Goal: Task Accomplishment & Management: Complete application form

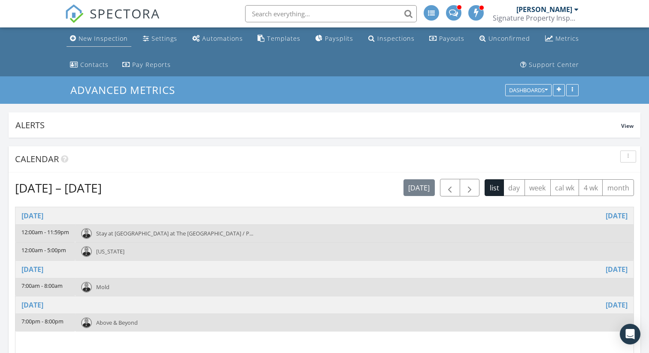
click at [114, 41] on div "New Inspection" at bounding box center [103, 38] width 49 height 8
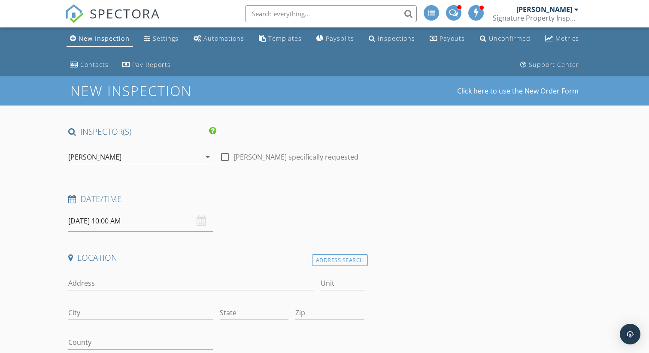
click at [107, 225] on input "[DATE] 10:00 AM" at bounding box center [140, 221] width 145 height 21
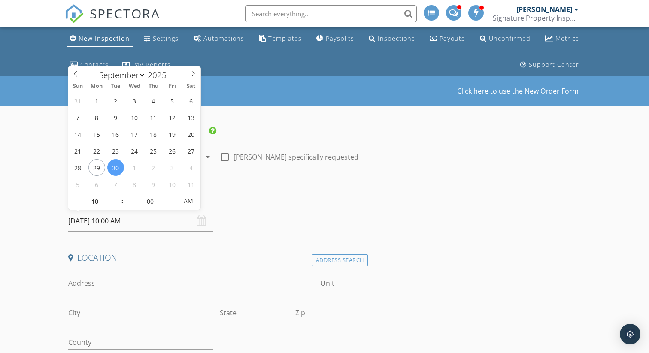
type input "[DATE] 1:00 PM"
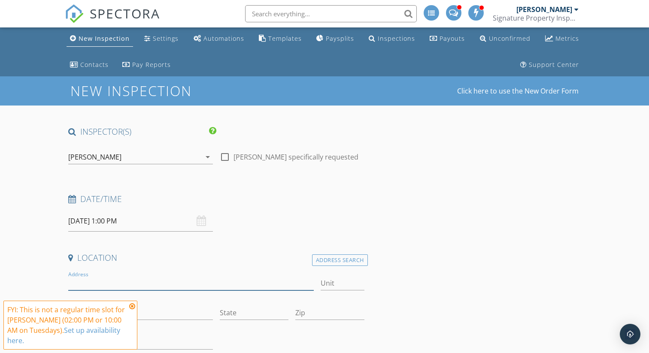
click at [116, 286] on input "Address" at bounding box center [191, 284] width 246 height 14
type input "218 Knollglen"
click at [133, 304] on icon at bounding box center [132, 306] width 6 height 7
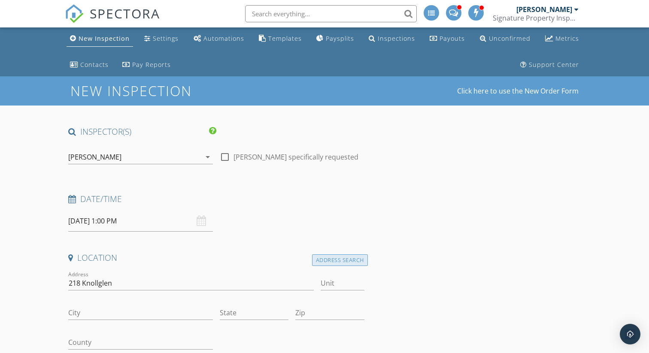
click at [344, 262] on div "Address Search" at bounding box center [340, 261] width 56 height 12
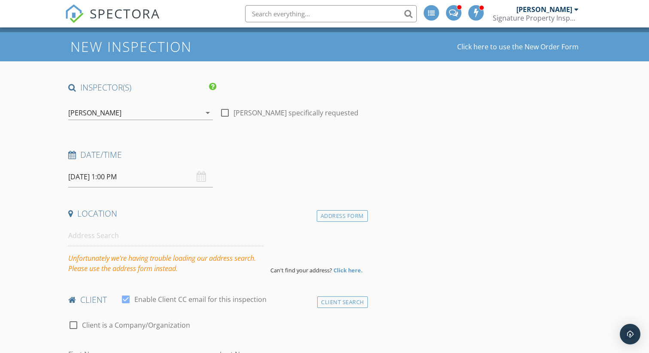
scroll to position [45, 0]
click at [351, 270] on strong "Click here." at bounding box center [348, 270] width 29 height 8
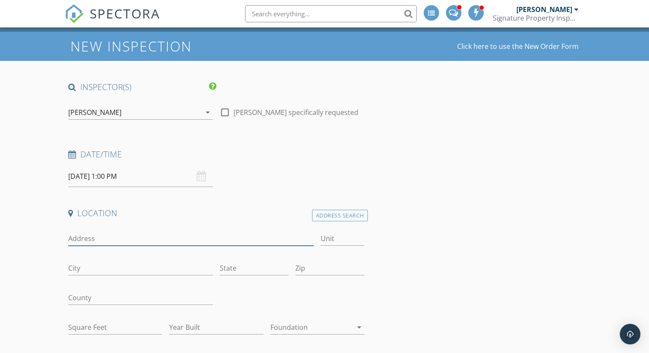
click at [115, 243] on input "Address" at bounding box center [191, 239] width 246 height 14
type input "218 Knollglen"
type input "Irvine"
type input "CA"
click at [303, 271] on input "Zip" at bounding box center [329, 269] width 69 height 14
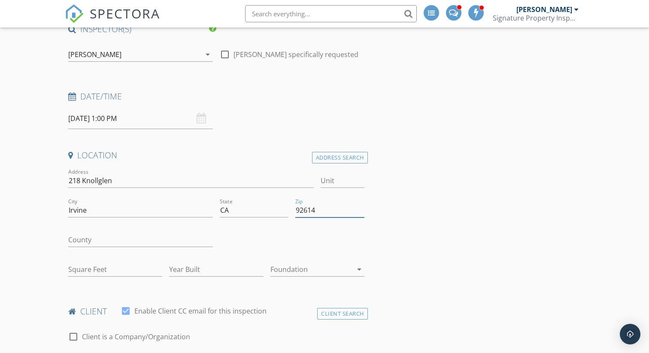
scroll to position [109, 0]
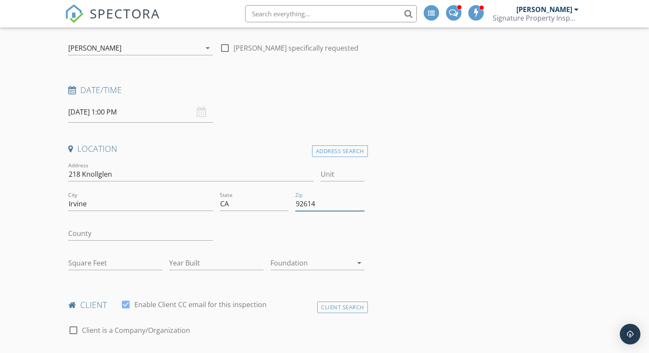
type input "92614"
click at [170, 235] on input "County" at bounding box center [140, 234] width 145 height 14
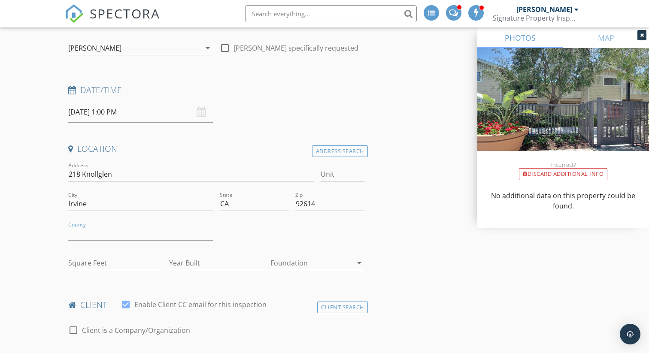
click at [284, 246] on div at bounding box center [292, 235] width 152 height 30
click at [144, 238] on input "County" at bounding box center [140, 234] width 145 height 14
type input "Orange"
click at [128, 267] on input "Square Feet" at bounding box center [115, 263] width 94 height 14
type input "700"
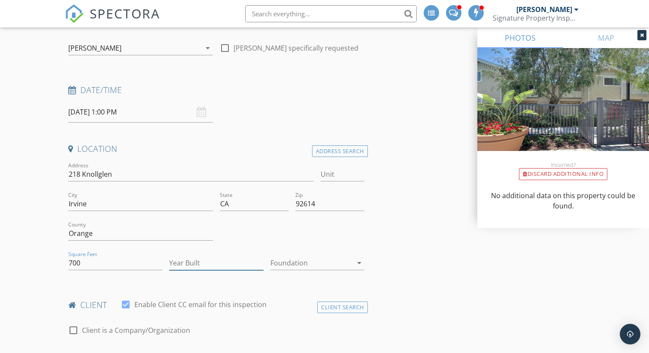
click at [210, 261] on input "Year Built" at bounding box center [216, 263] width 94 height 14
click at [316, 263] on div at bounding box center [312, 263] width 82 height 14
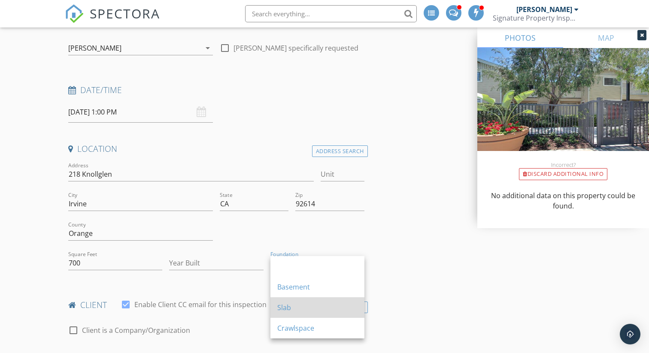
click at [296, 303] on div "Slab" at bounding box center [317, 308] width 80 height 10
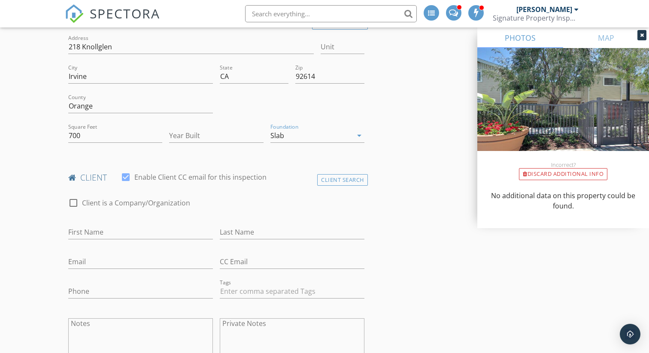
scroll to position [238, 0]
click at [153, 229] on input "First Name" at bounding box center [140, 231] width 145 height 14
type input "[PERSON_NAME]"
type input "Zied"
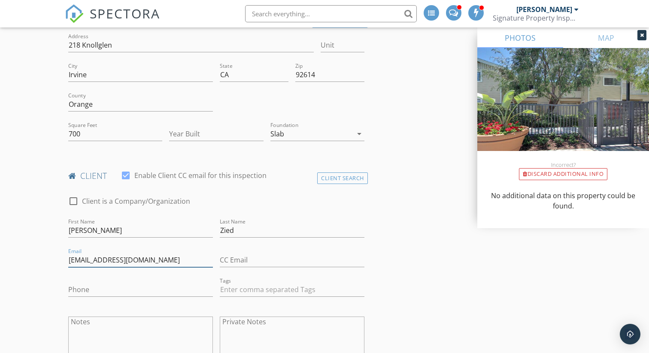
type input "[EMAIL_ADDRESS][DOMAIN_NAME]"
click at [140, 293] on input "Phone" at bounding box center [140, 290] width 145 height 14
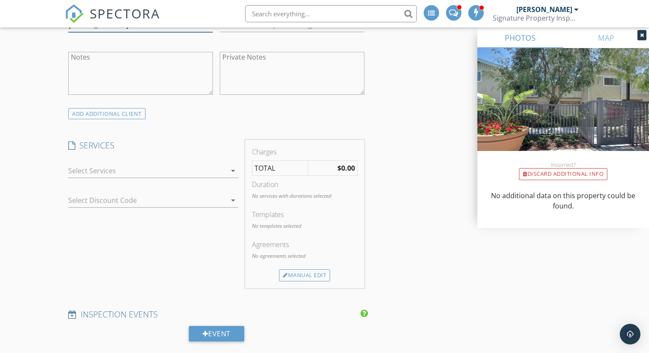
scroll to position [504, 0]
type input "[PHONE_NUMBER]"
click at [142, 176] on div at bounding box center [147, 171] width 158 height 14
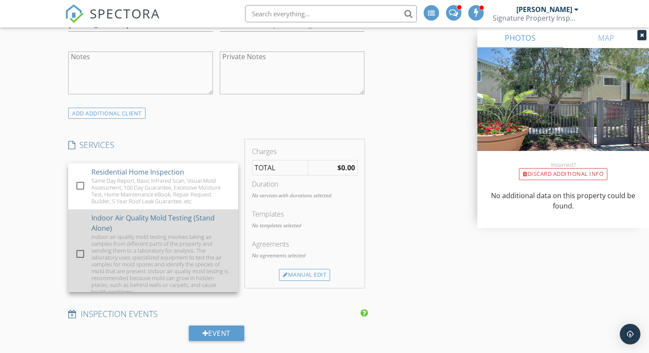
click at [80, 250] on div at bounding box center [80, 254] width 15 height 15
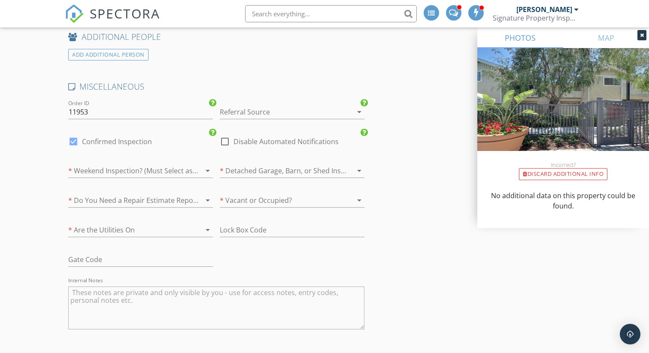
scroll to position [1159, 0]
click at [244, 113] on div at bounding box center [280, 110] width 121 height 14
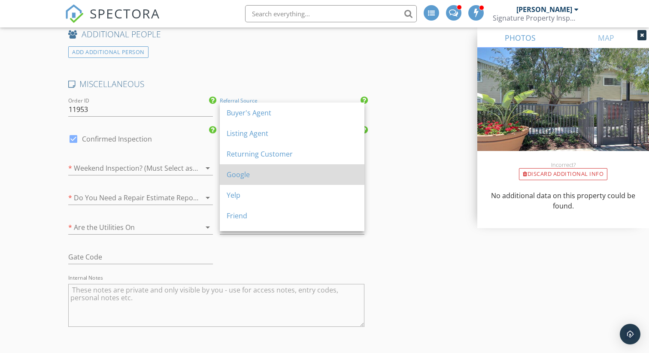
click at [238, 170] on div "Google" at bounding box center [292, 175] width 131 height 10
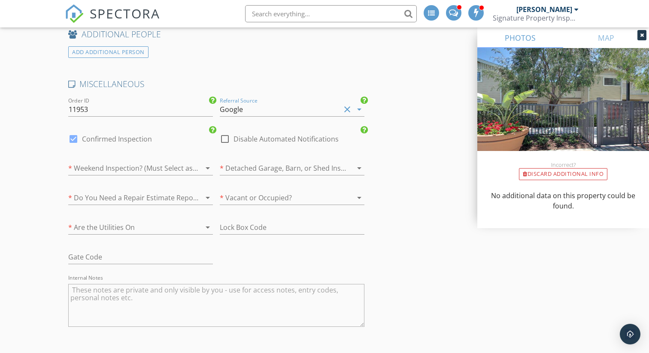
click at [142, 169] on div at bounding box center [128, 168] width 121 height 14
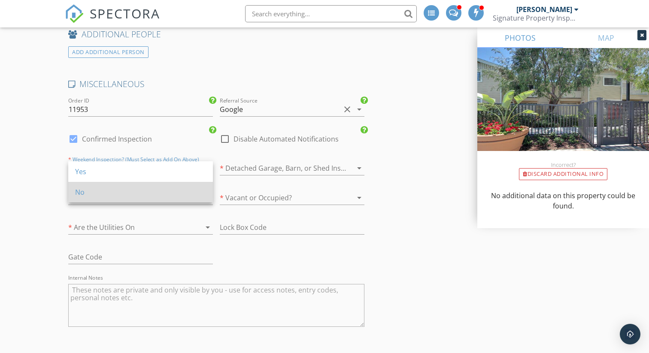
click at [133, 187] on div "No" at bounding box center [140, 192] width 131 height 10
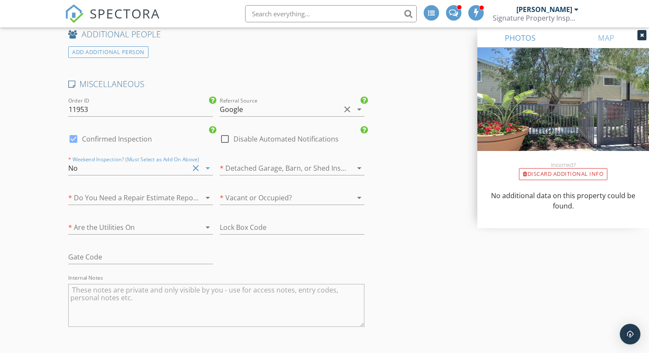
click at [254, 171] on div at bounding box center [280, 168] width 121 height 14
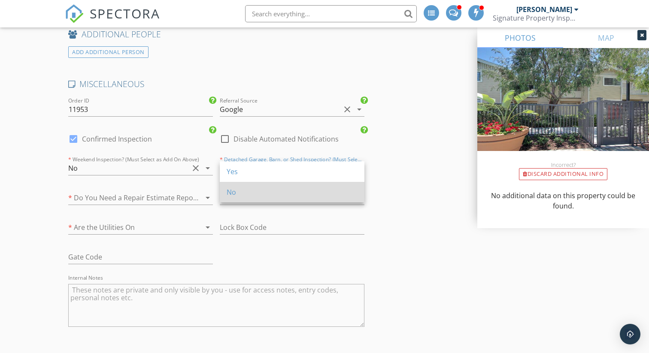
click at [246, 192] on div "No" at bounding box center [292, 192] width 131 height 10
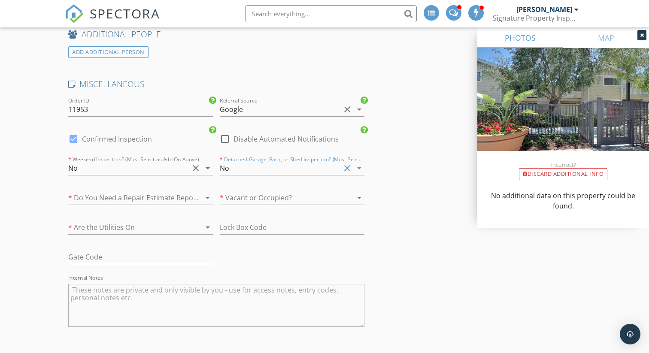
click at [177, 202] on div at bounding box center [128, 198] width 121 height 14
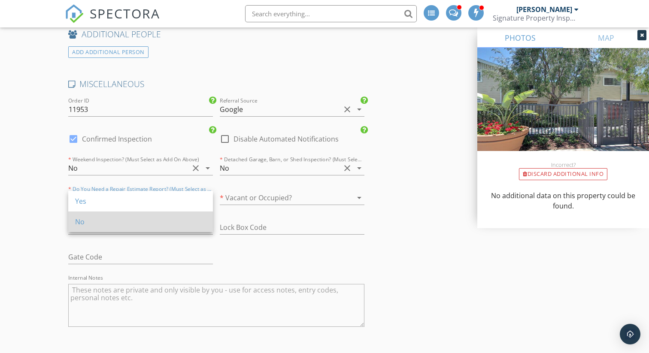
click at [171, 220] on div "No" at bounding box center [140, 222] width 131 height 10
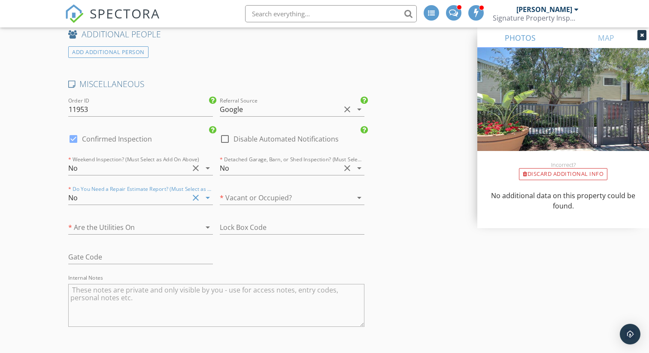
click at [251, 195] on div at bounding box center [280, 198] width 121 height 14
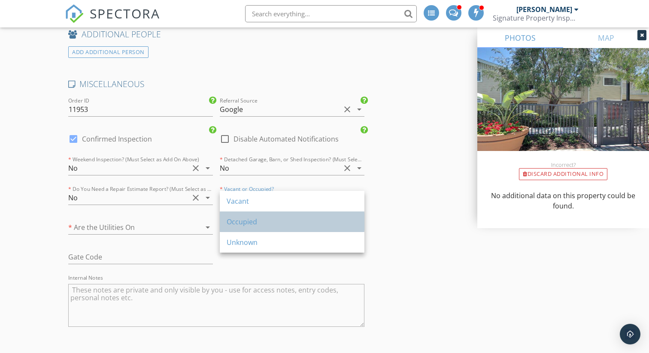
click at [238, 222] on div "Occupied" at bounding box center [292, 222] width 131 height 10
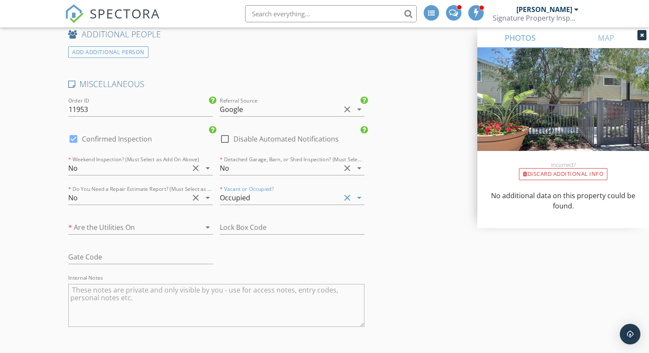
click at [165, 229] on div at bounding box center [128, 228] width 121 height 14
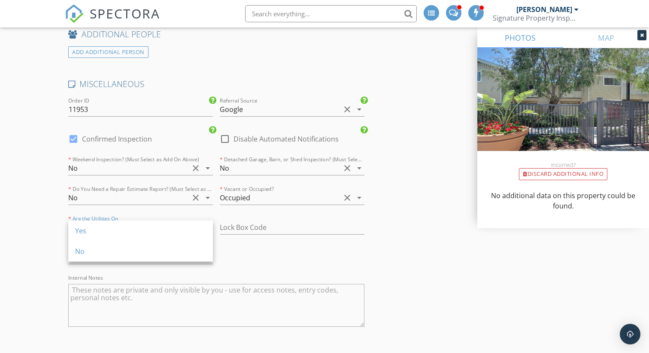
click at [165, 229] on div "Yes" at bounding box center [140, 231] width 131 height 10
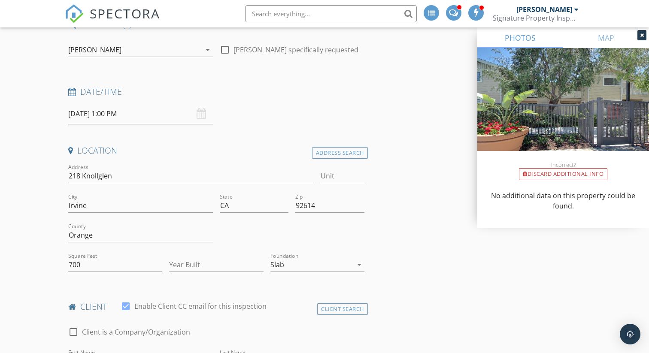
scroll to position [105, 0]
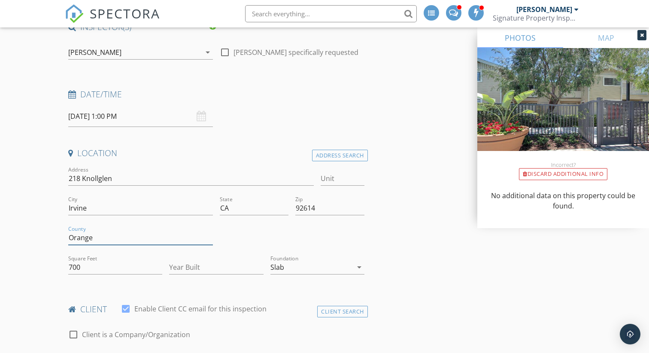
click at [169, 231] on input "Orange" at bounding box center [140, 238] width 145 height 14
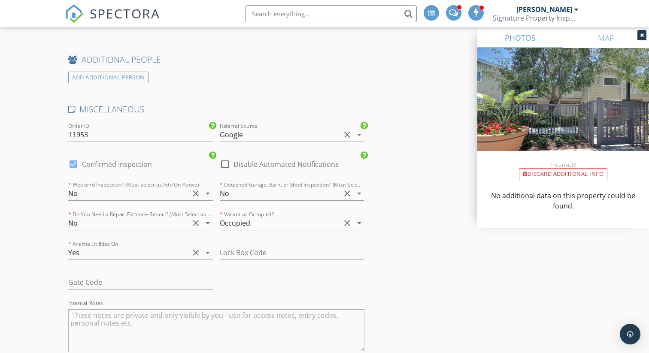
scroll to position [1350, 0]
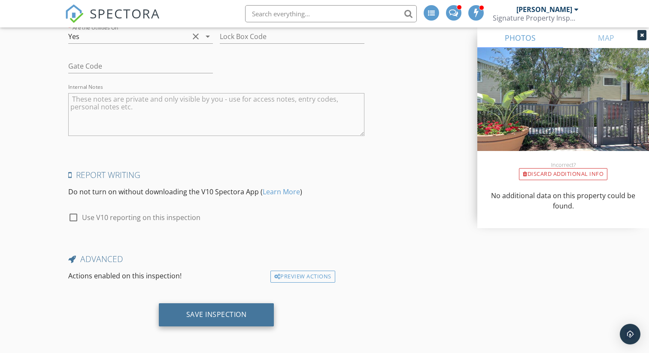
click at [217, 316] on div "Save Inspection" at bounding box center [216, 314] width 61 height 9
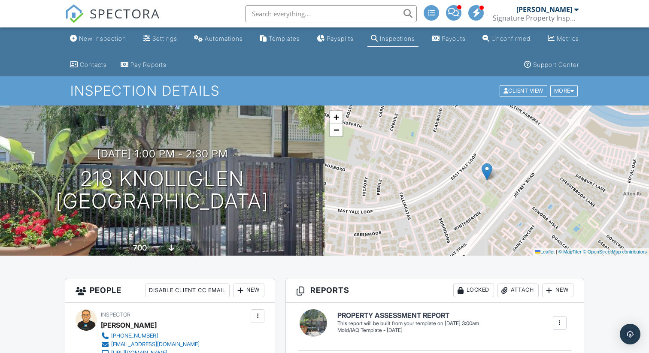
click at [129, 18] on span "SPECTORA" at bounding box center [125, 13] width 70 height 18
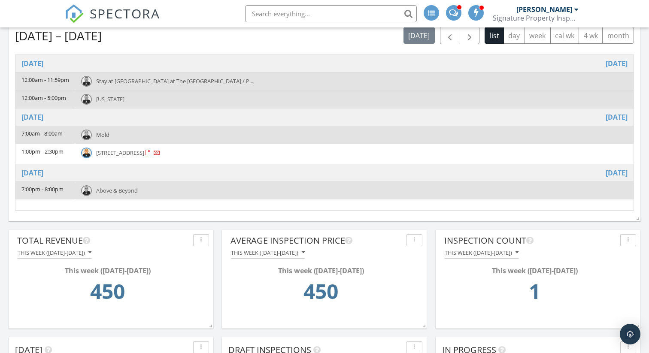
scroll to position [165, 0]
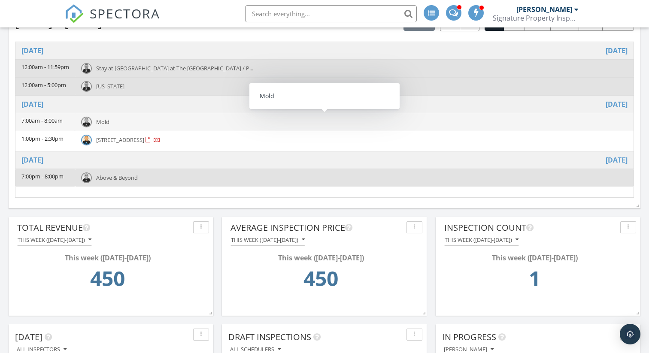
click at [124, 123] on div "Mold" at bounding box center [354, 122] width 547 height 11
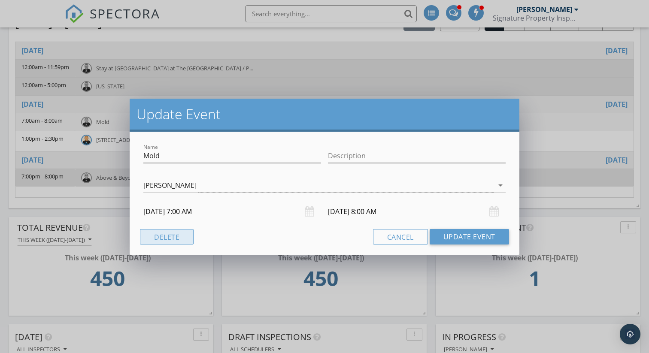
click at [188, 235] on button "Delete" at bounding box center [167, 236] width 54 height 15
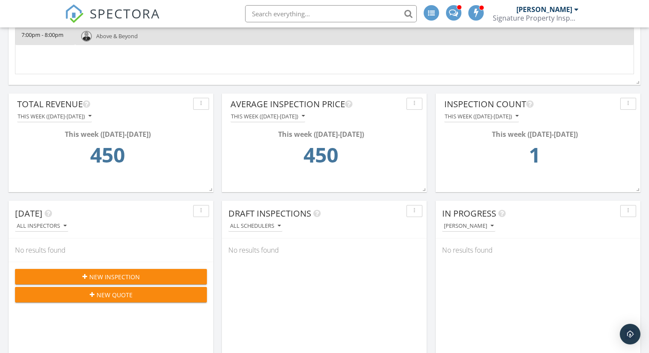
scroll to position [0, 0]
